Goal: Task Accomplishment & Management: Complete application form

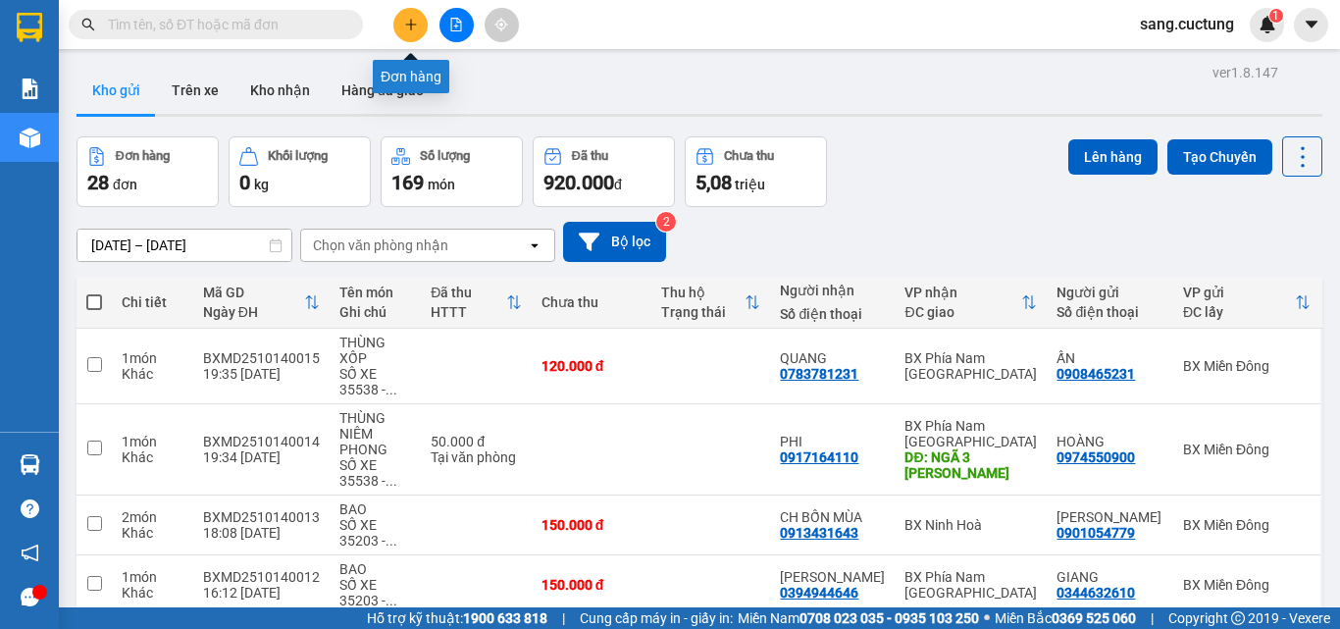
click at [408, 31] on button at bounding box center [410, 25] width 34 height 34
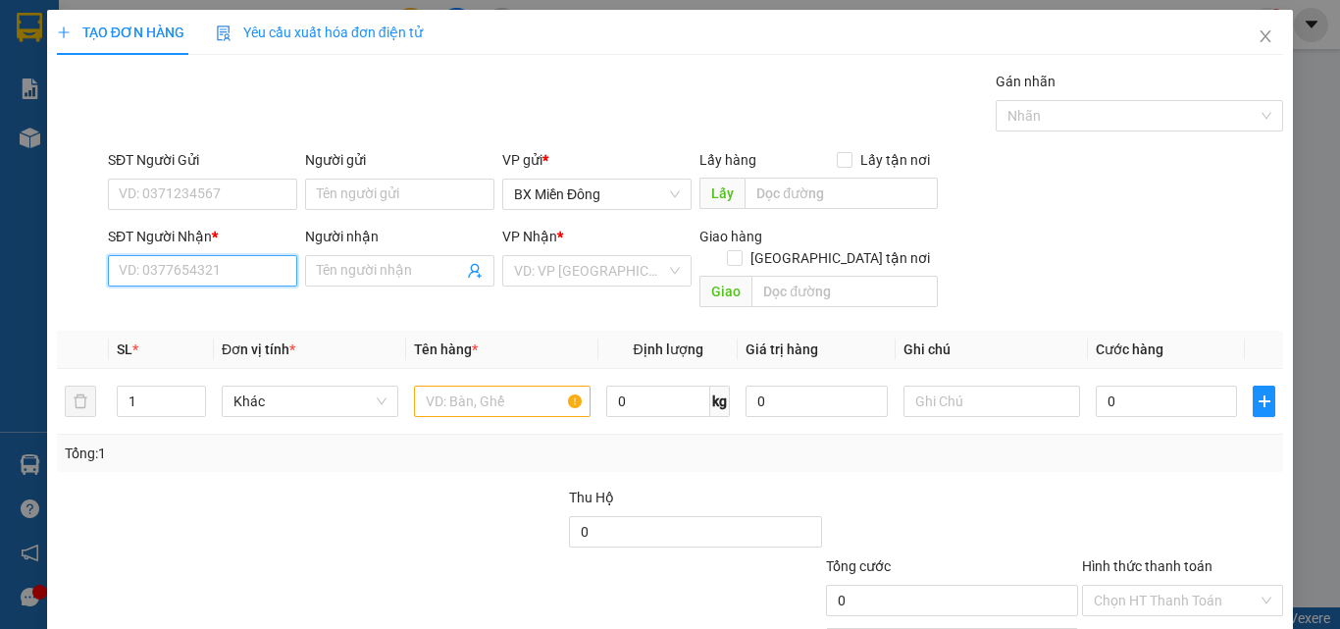
click at [183, 286] on input "SĐT Người Nhận *" at bounding box center [202, 270] width 189 height 31
type input "0865630459"
click at [330, 274] on input "Người nhận" at bounding box center [390, 271] width 146 height 22
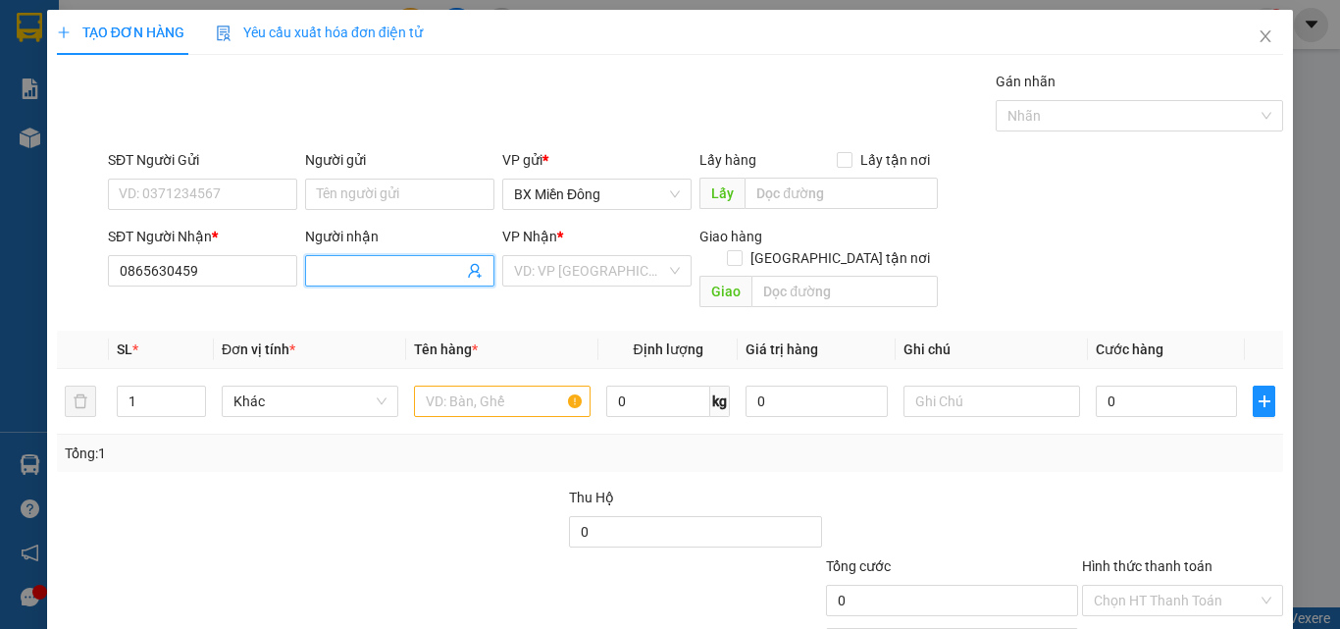
type input "a"
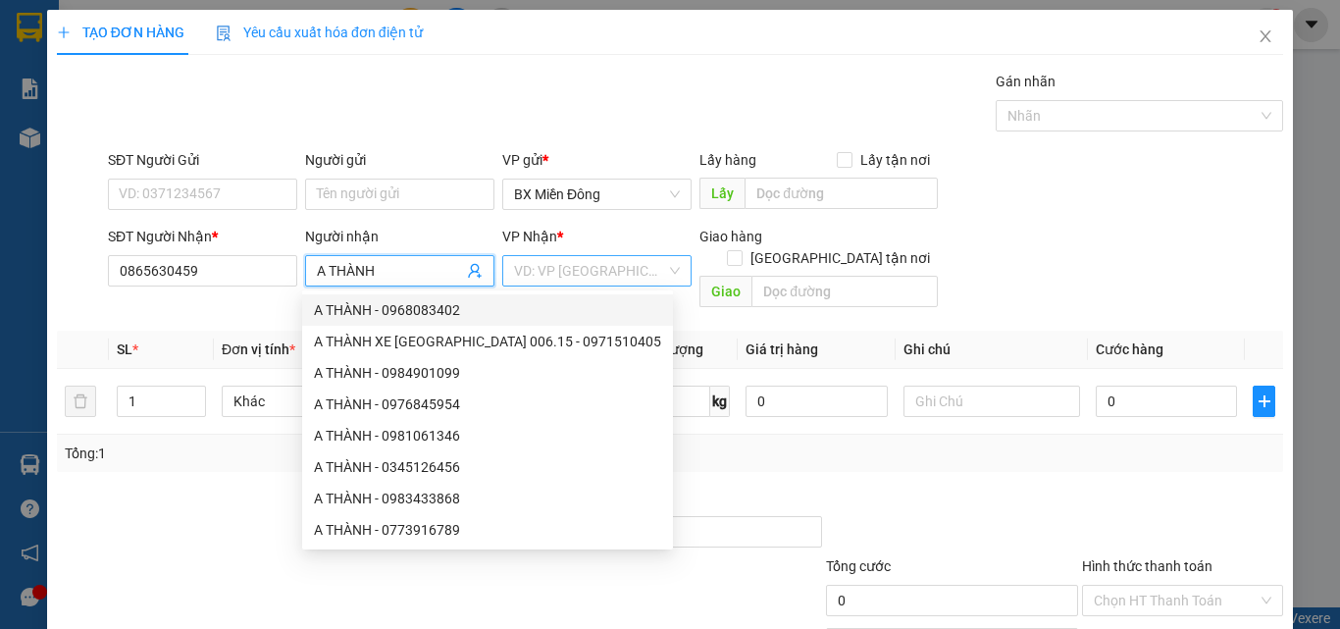
type input "A THÀNH"
click at [550, 269] on input "search" at bounding box center [590, 270] width 152 height 29
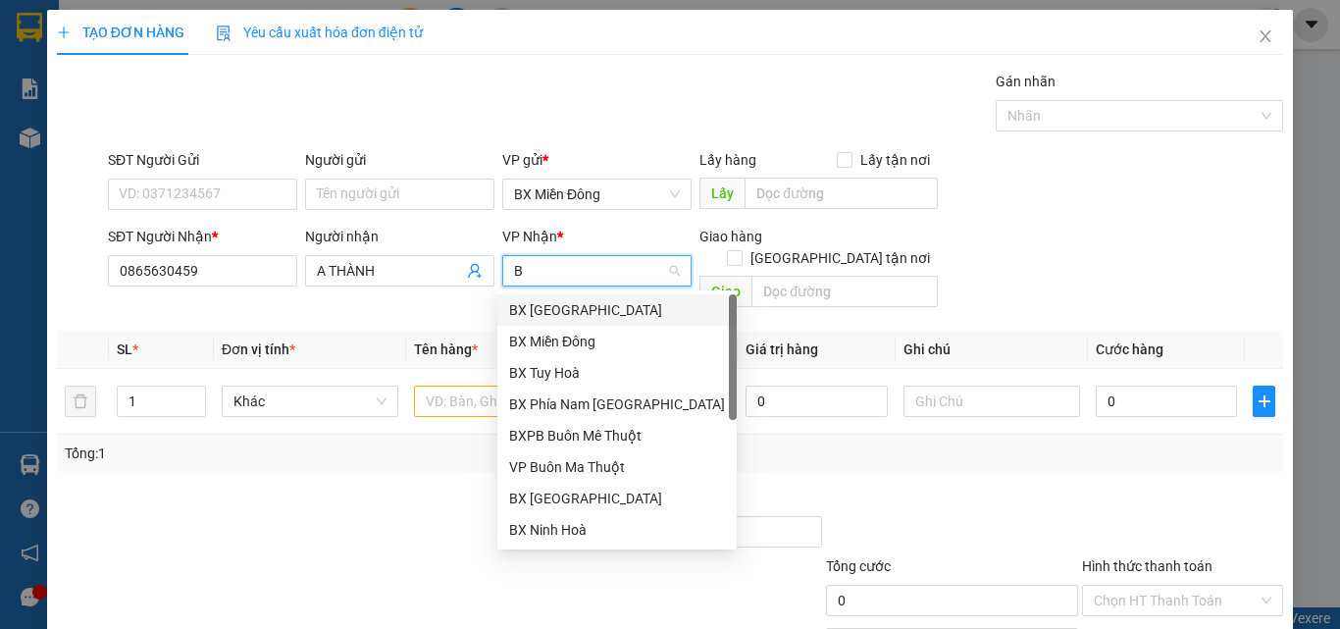
type input "BX"
click at [585, 495] on div "BX Ninh Hoà" at bounding box center [617, 499] width 216 height 22
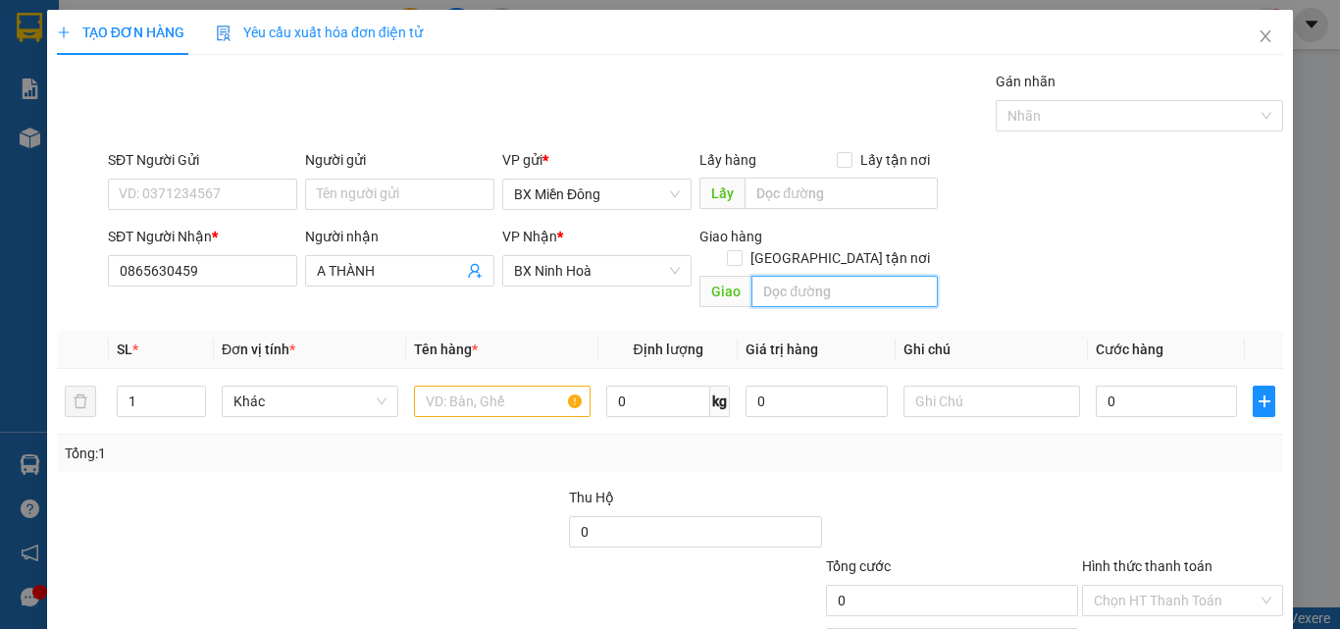
click at [792, 276] on input "text" at bounding box center [845, 291] width 186 height 31
click at [462, 386] on input "text" at bounding box center [502, 401] width 177 height 31
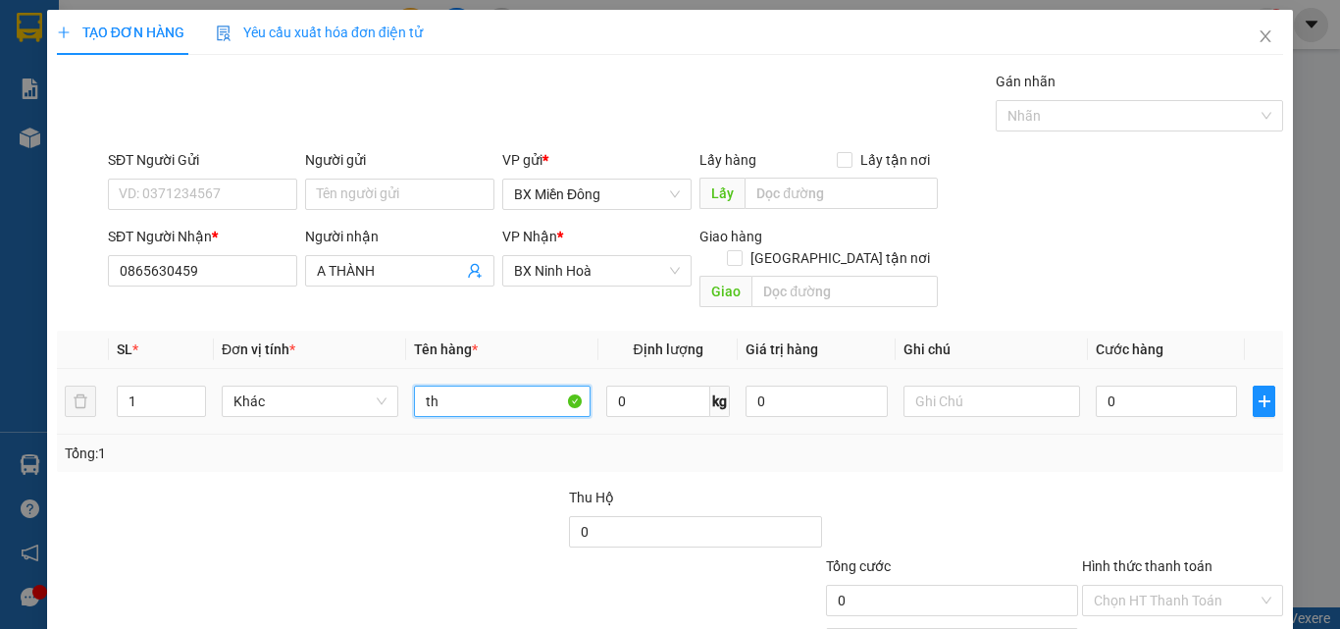
type input "t"
type input "THÙNG XỐP"
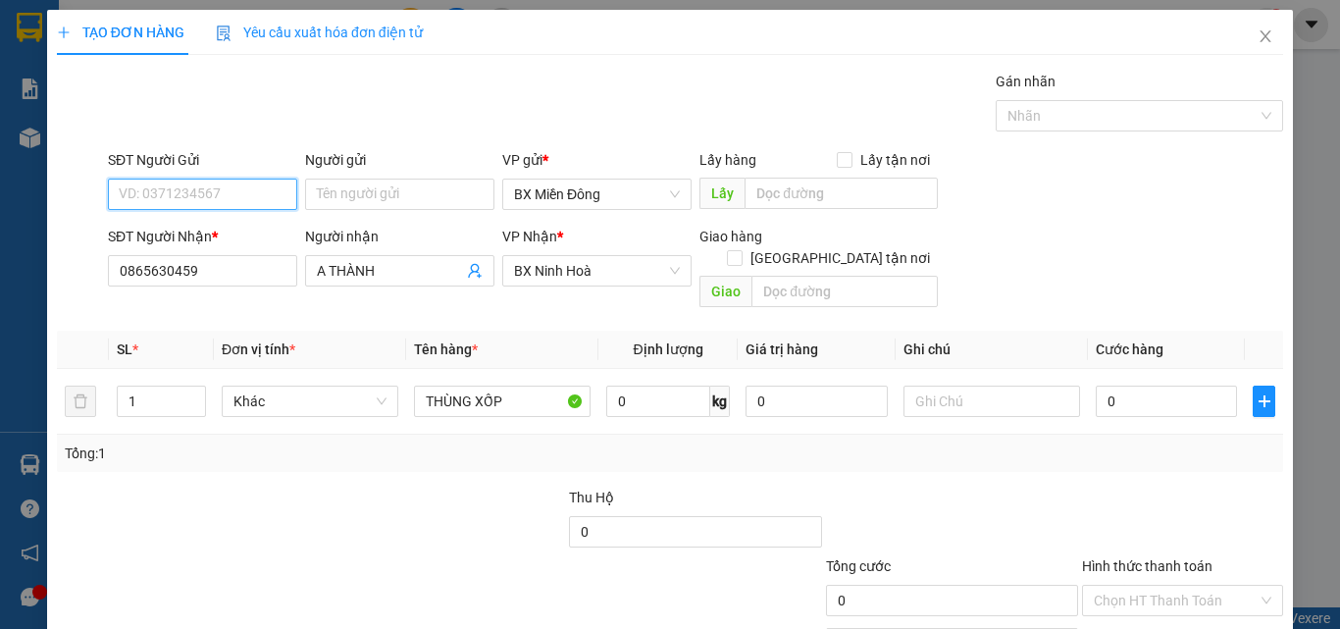
click at [202, 181] on input "SĐT Người Gửi" at bounding box center [202, 194] width 189 height 31
click at [204, 182] on input "SĐT Người Gửi" at bounding box center [202, 194] width 189 height 31
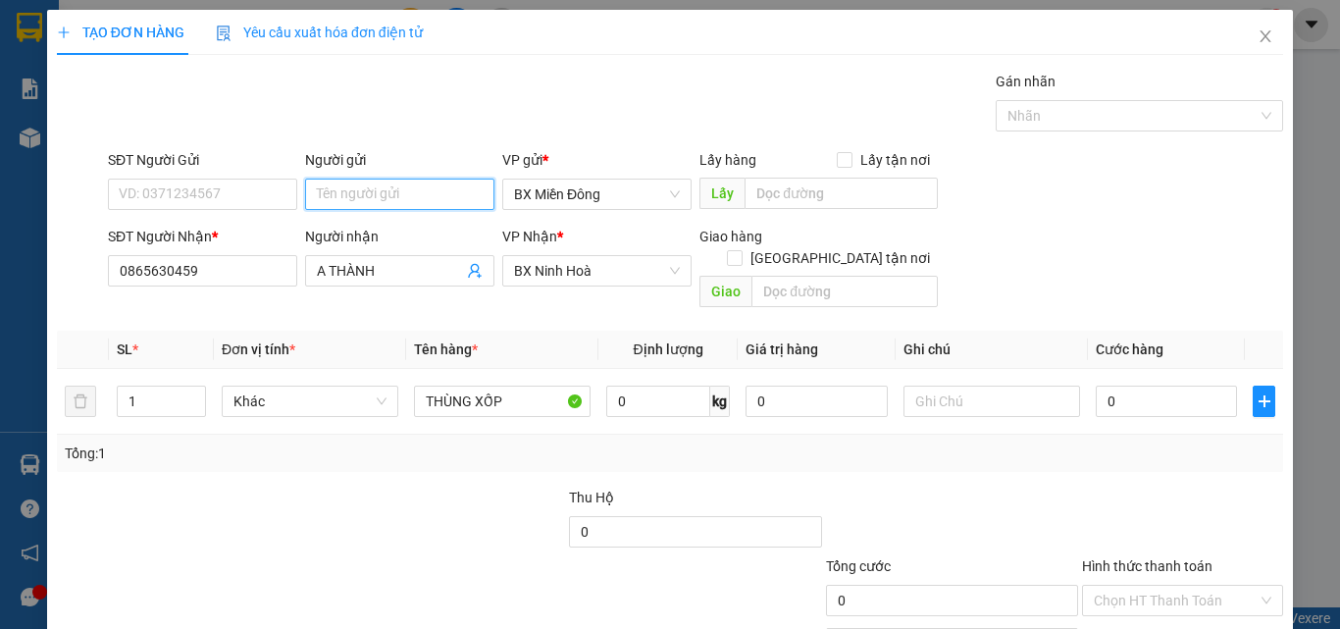
click at [342, 199] on input "Người gửi" at bounding box center [399, 194] width 189 height 31
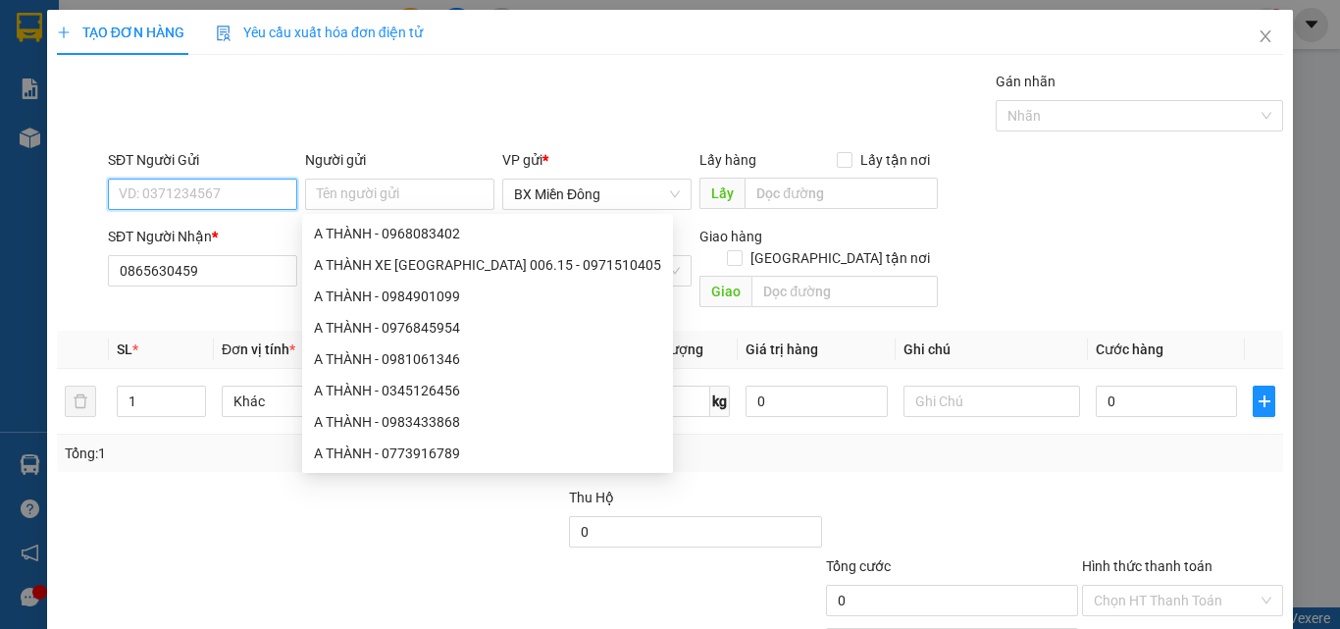
click at [215, 197] on input "SĐT Người Gửi" at bounding box center [202, 194] width 189 height 31
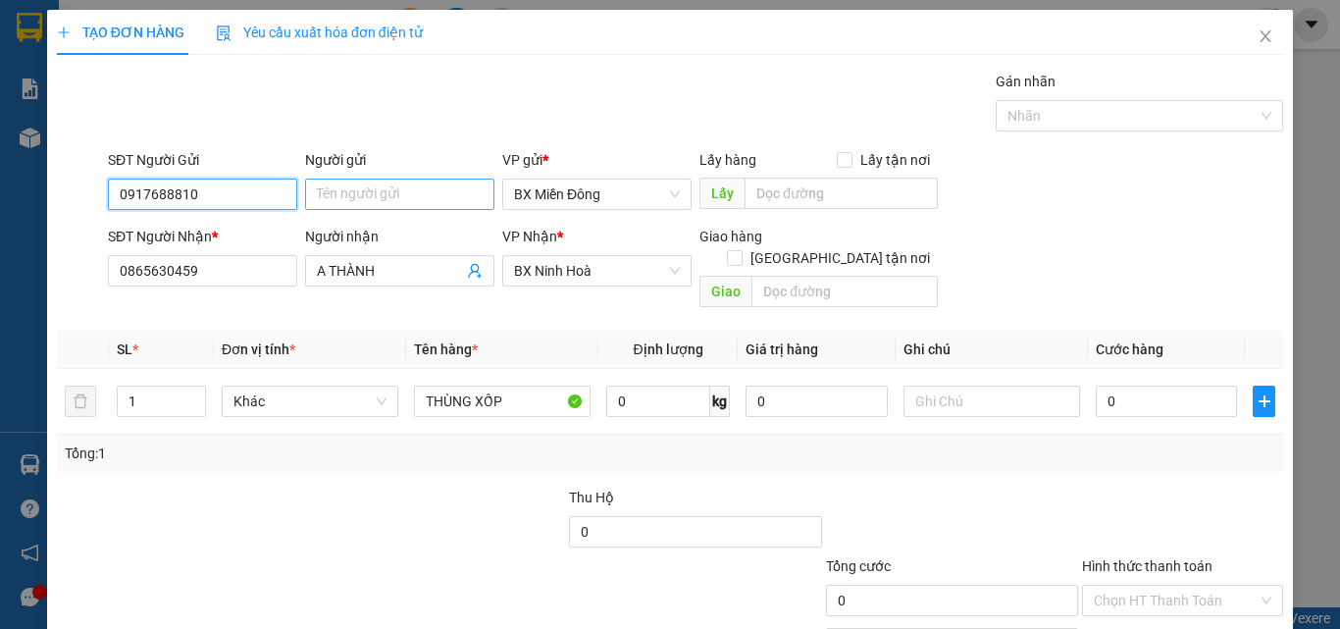
type input "0917688810"
click at [324, 193] on input "Người gửi" at bounding box center [399, 194] width 189 height 31
type input "[PERSON_NAME]"
click at [217, 487] on div at bounding box center [183, 521] width 256 height 69
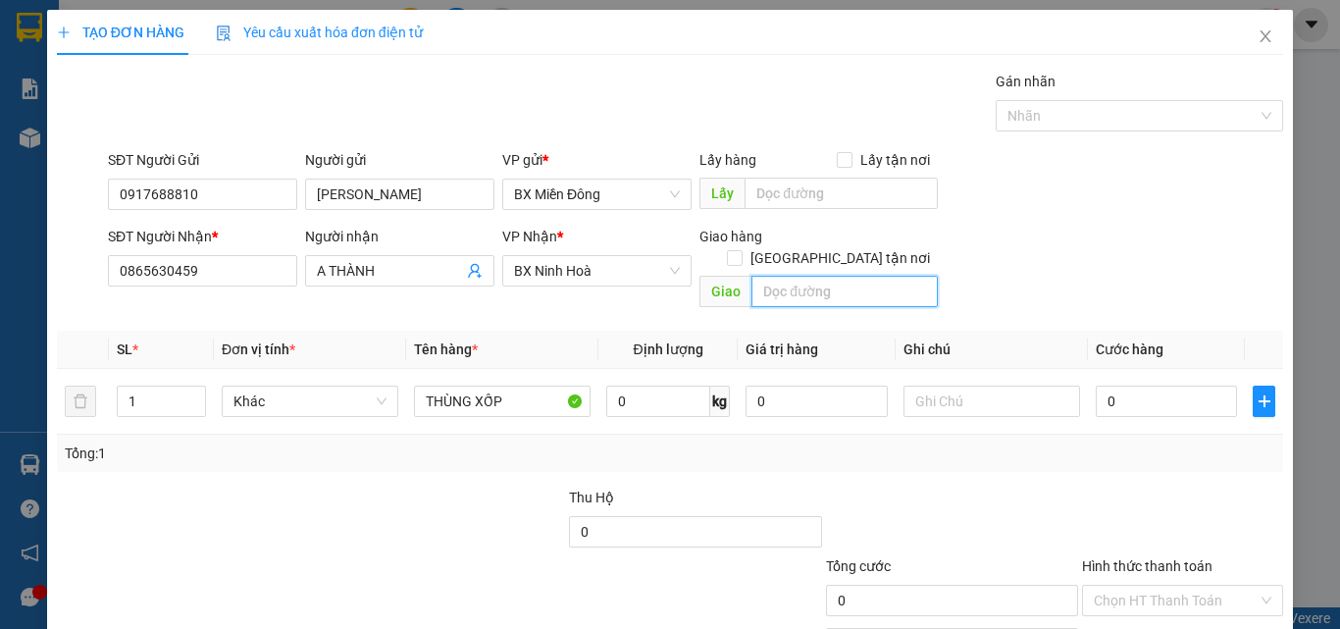
click at [774, 276] on input "text" at bounding box center [845, 291] width 186 height 31
click at [904, 386] on input "text" at bounding box center [992, 401] width 177 height 31
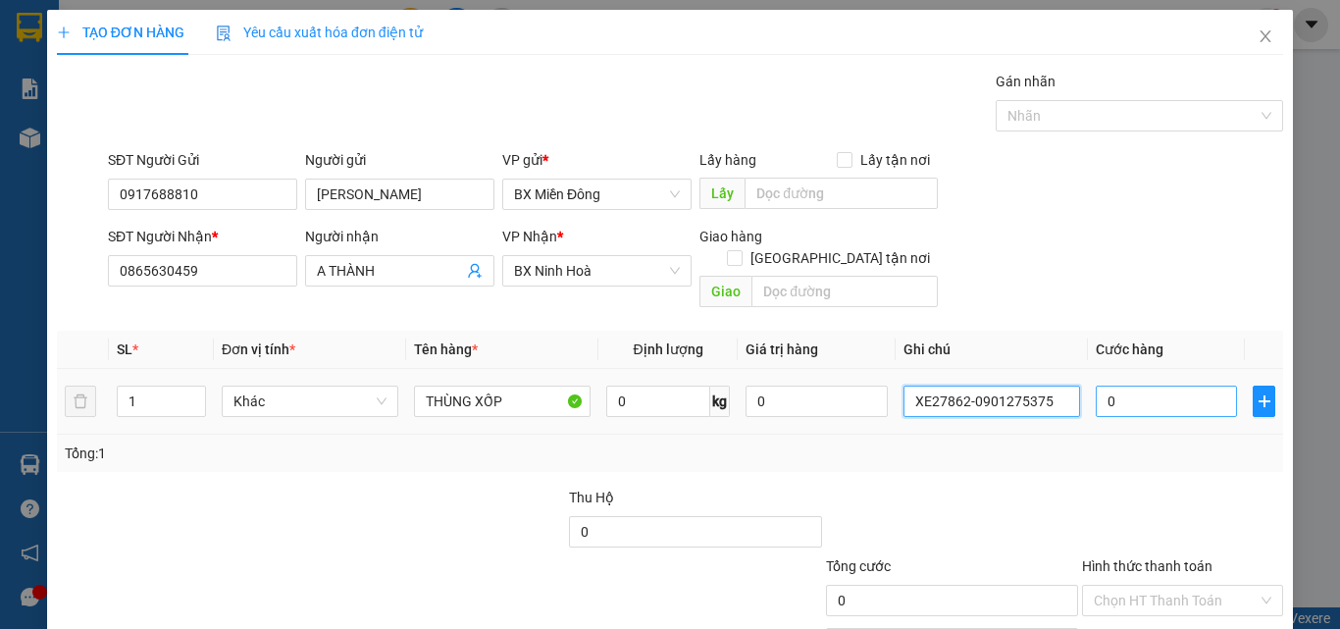
type input "XE27862-0901275375"
click at [1139, 386] on input "0" at bounding box center [1166, 401] width 141 height 31
type input "1"
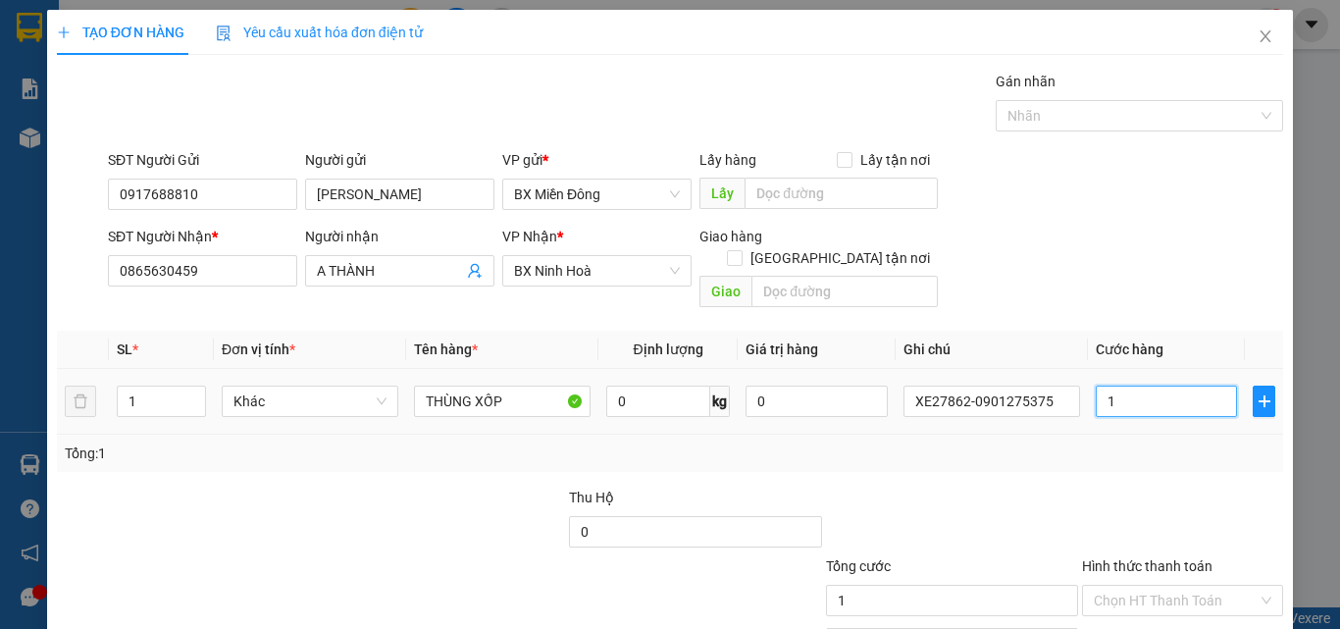
type input "15"
type input "150"
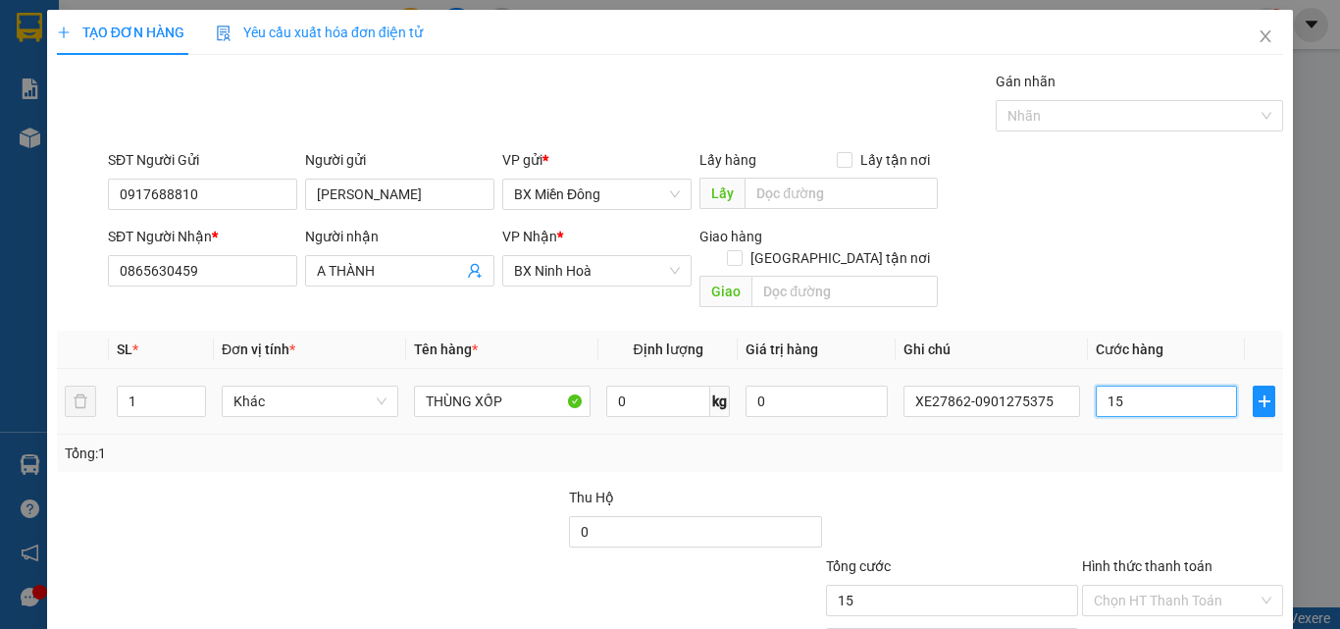
type input "150"
type input "1.500"
type input "15.000"
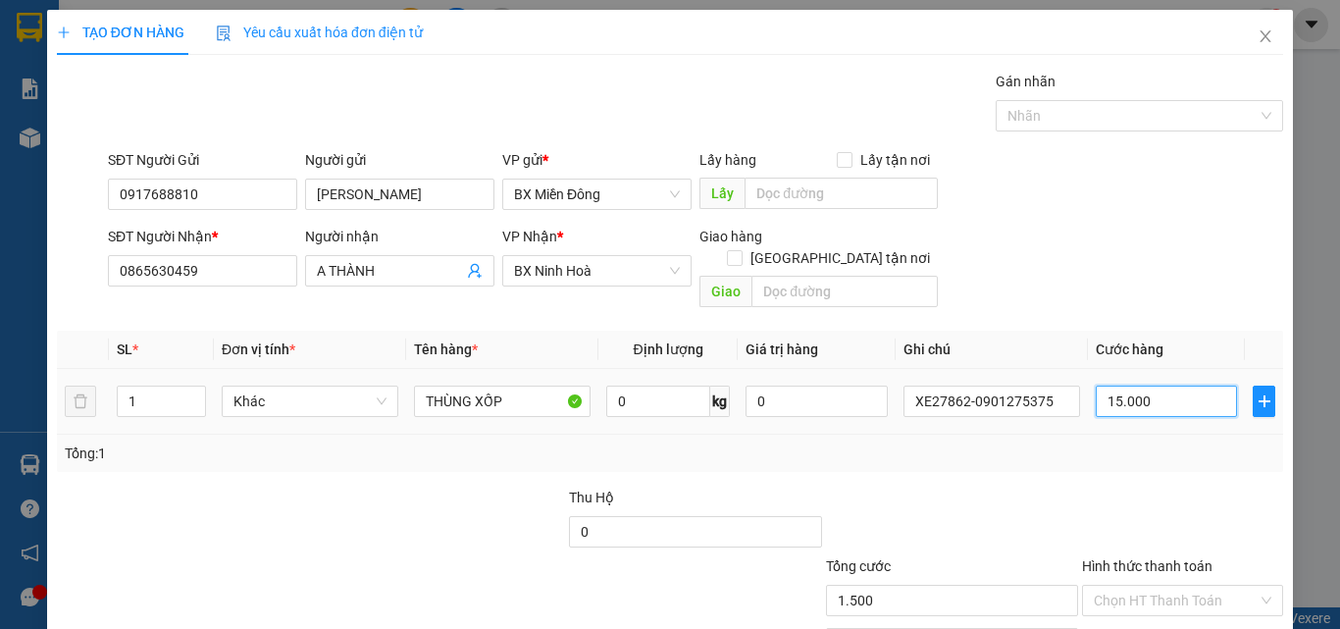
type input "15.000"
type input "150.000"
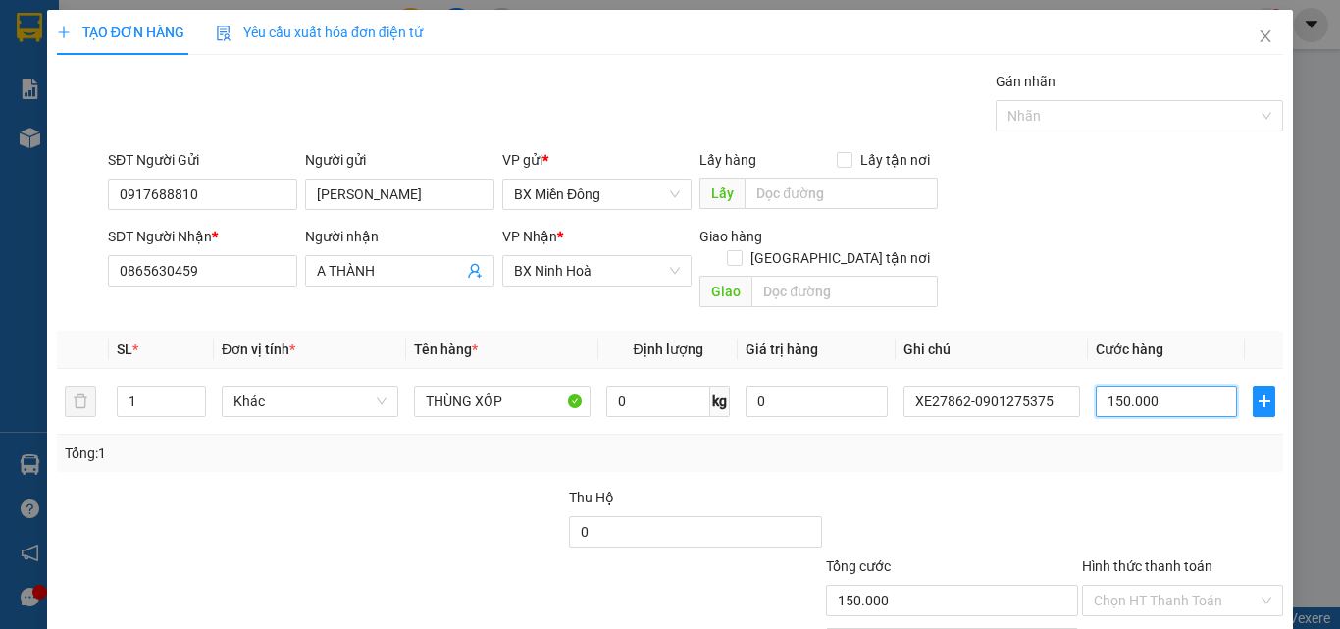
type input "150.000"
click at [789, 447] on div "Tổng: 1" at bounding box center [670, 453] width 1227 height 37
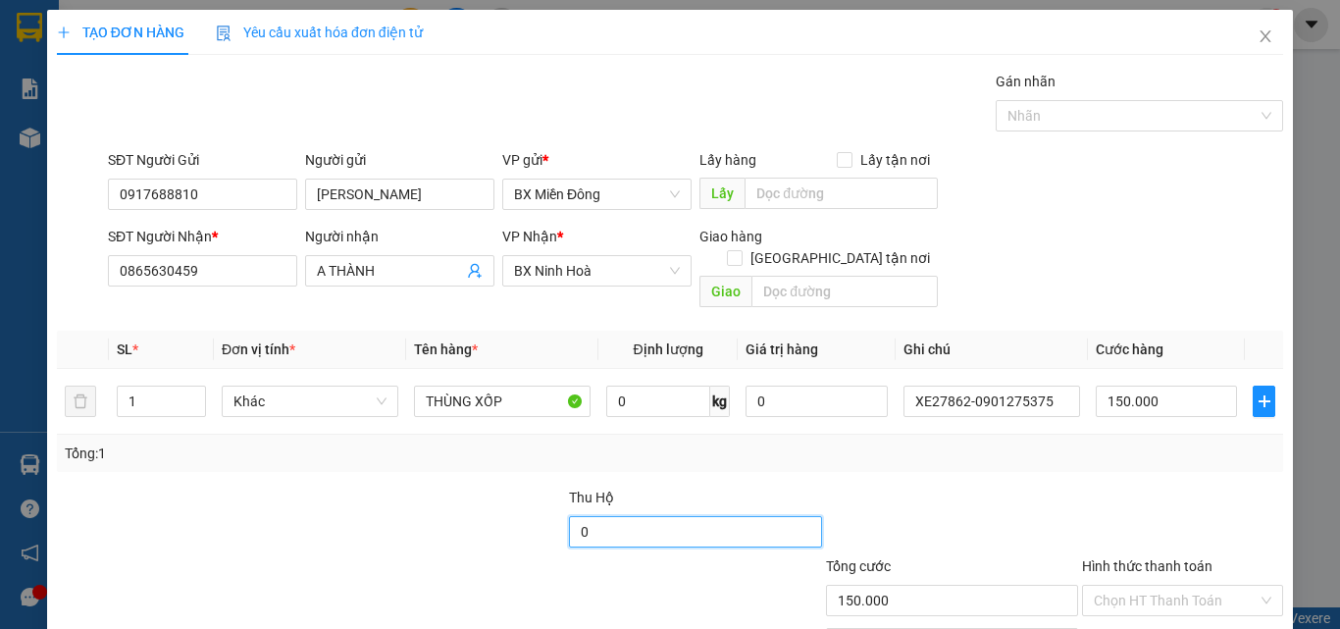
click at [743, 517] on input "0" at bounding box center [695, 531] width 252 height 31
type input "3.453.000"
click at [694, 572] on div at bounding box center [721, 589] width 205 height 69
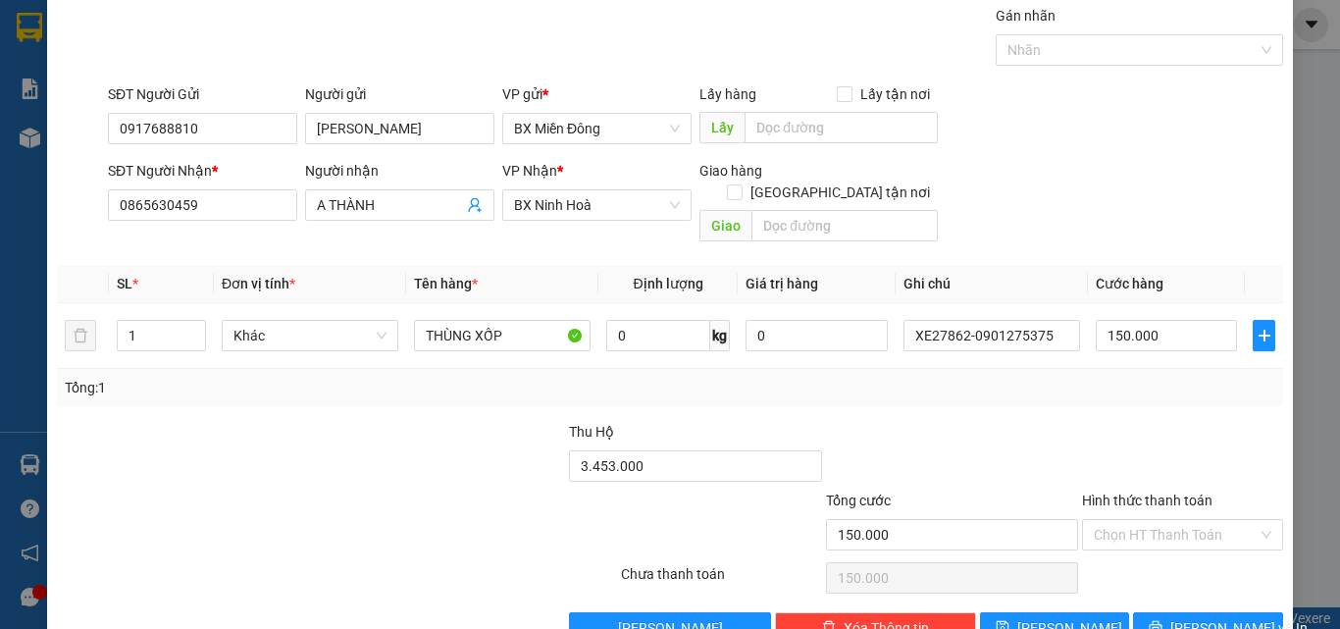
scroll to position [97, 0]
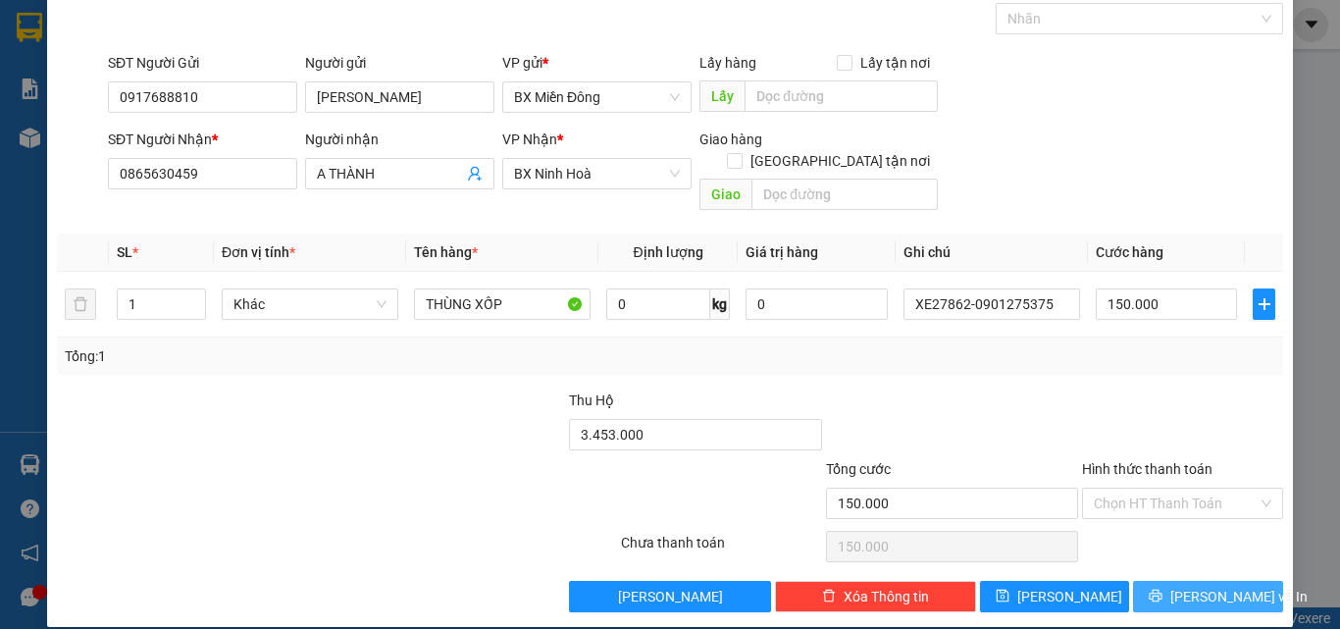
click at [1141, 581] on button "[PERSON_NAME] và In" at bounding box center [1208, 596] width 150 height 31
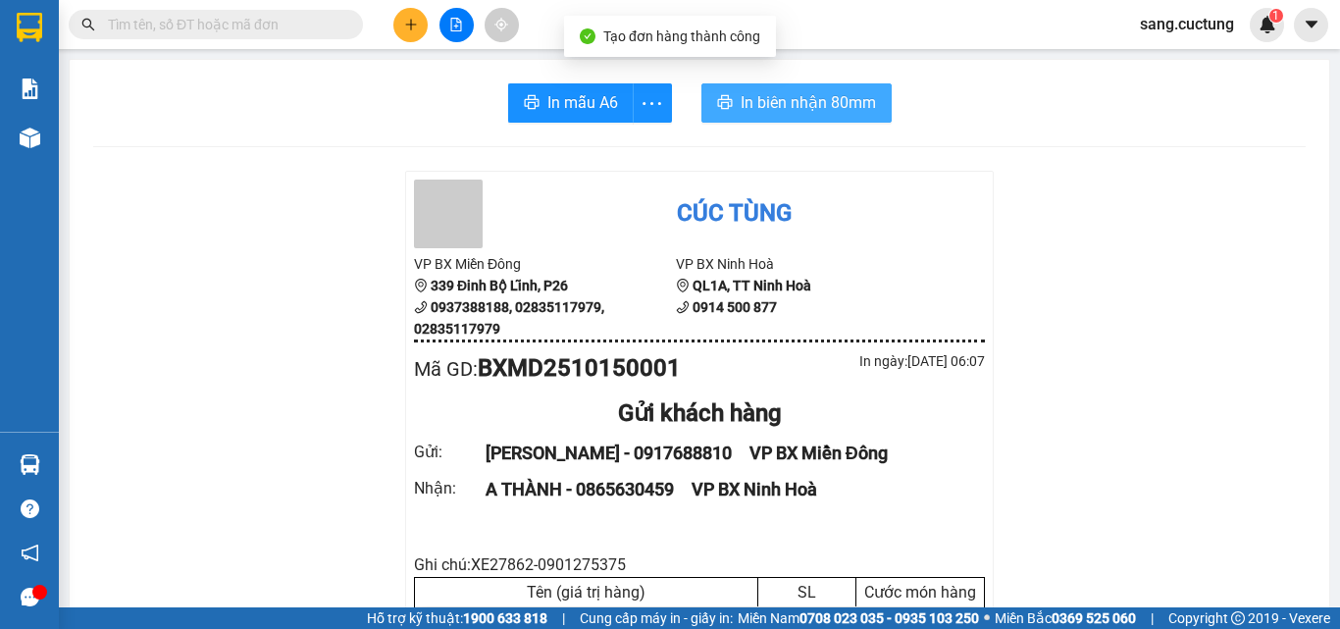
drag, startPoint x: 708, startPoint y: 83, endPoint x: 718, endPoint y: 89, distance: 11.4
click at [712, 84] on button "In biên nhận 80mm" at bounding box center [797, 102] width 190 height 39
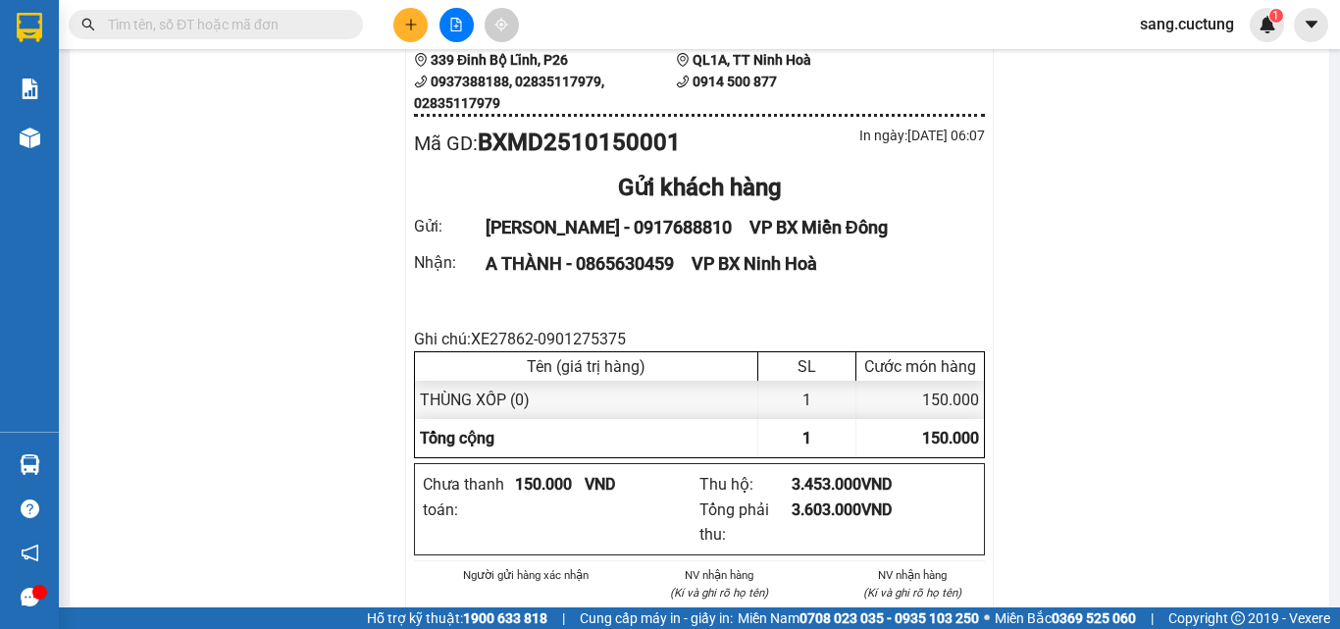
scroll to position [196, 0]
